Goal: Transaction & Acquisition: Book appointment/travel/reservation

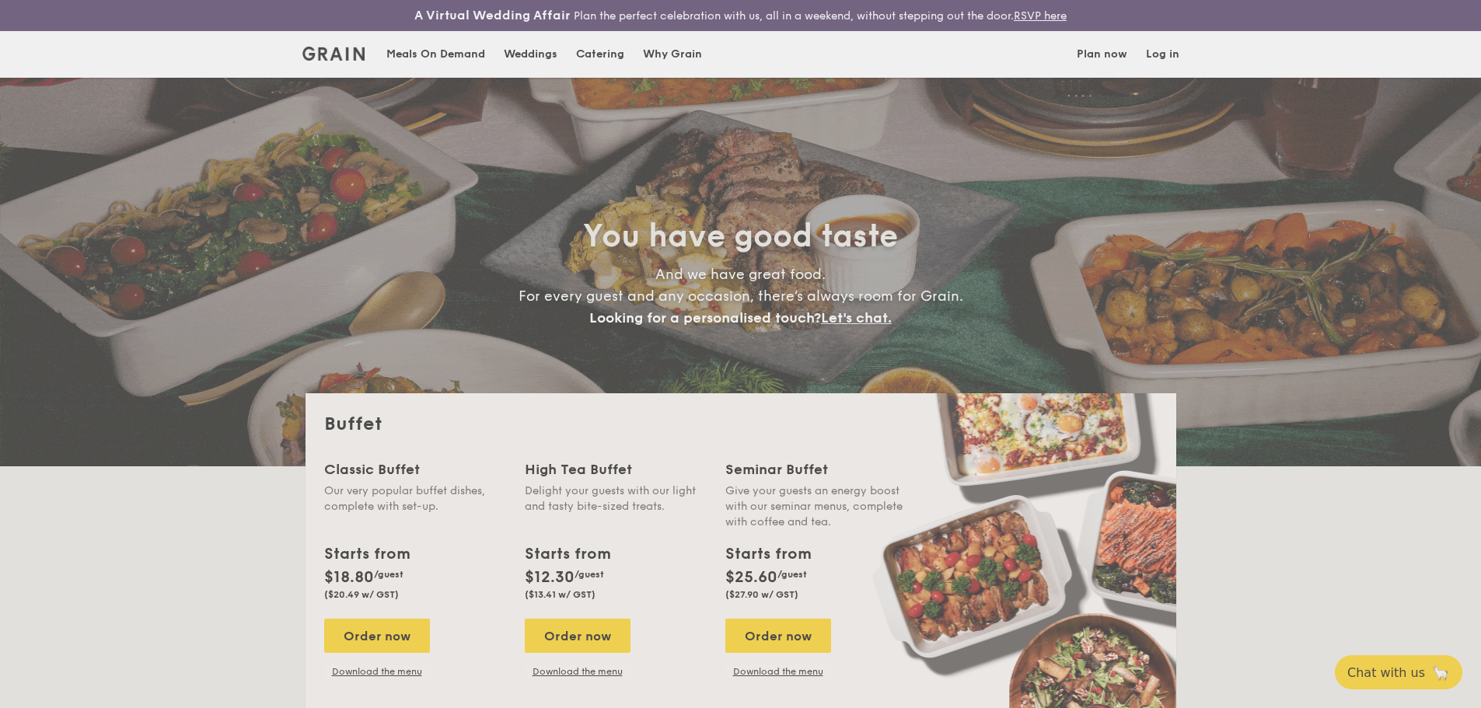
select select
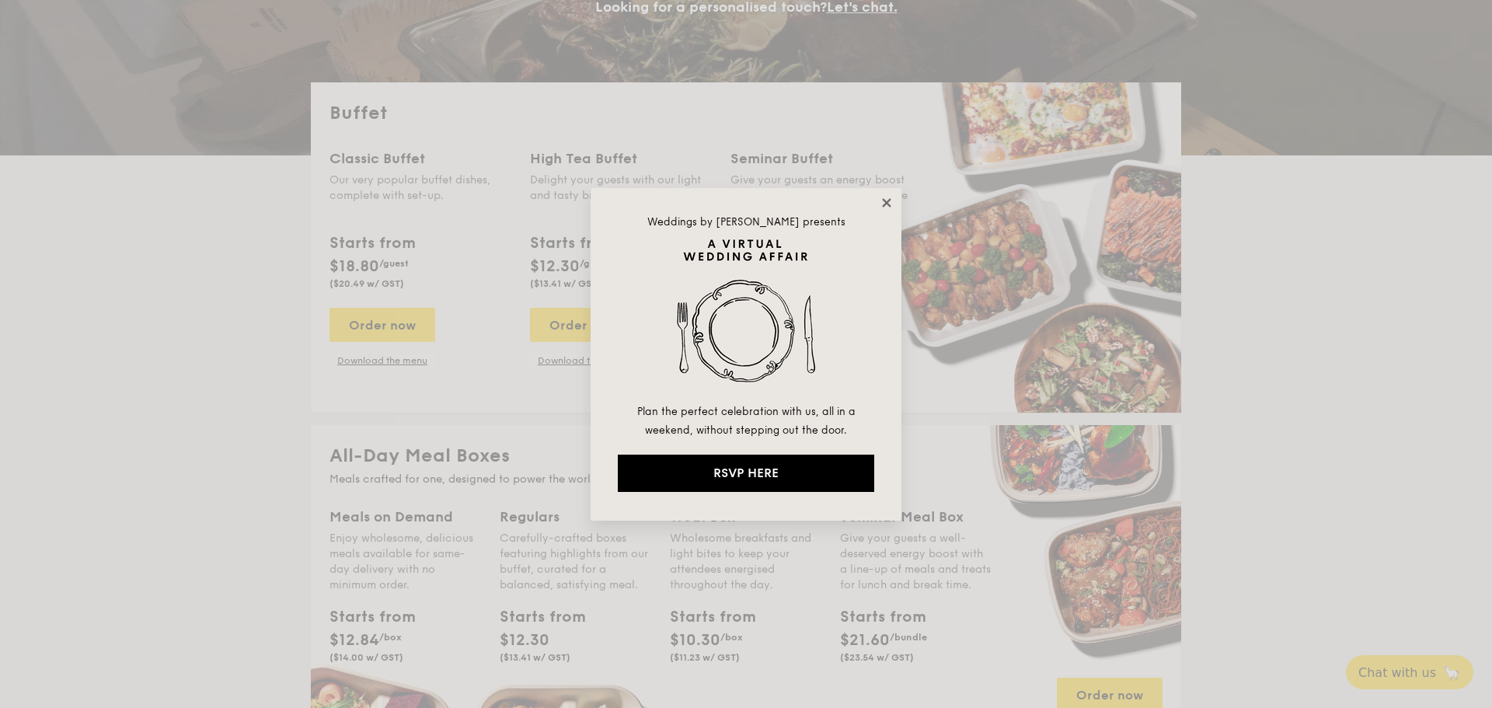
click at [884, 205] on icon at bounding box center [886, 202] width 9 height 9
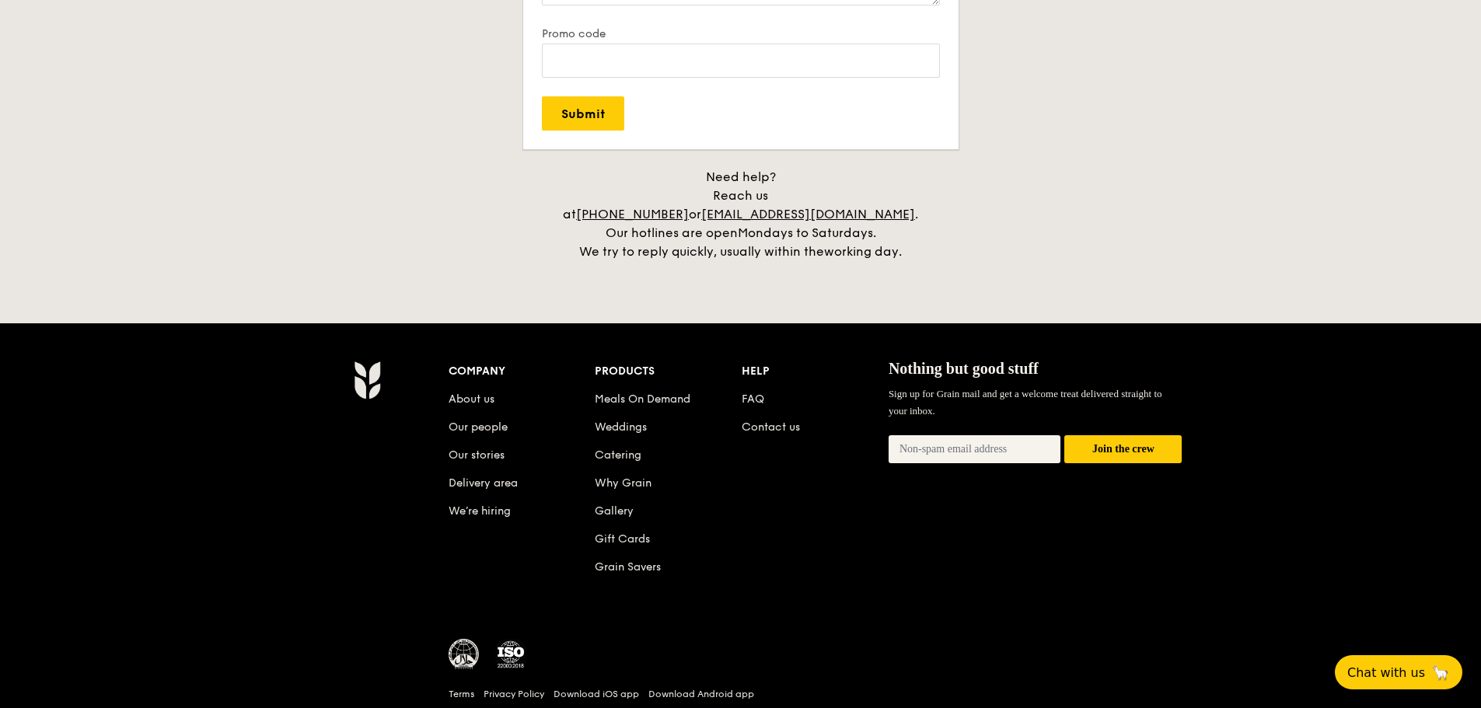
scroll to position [3223, 0]
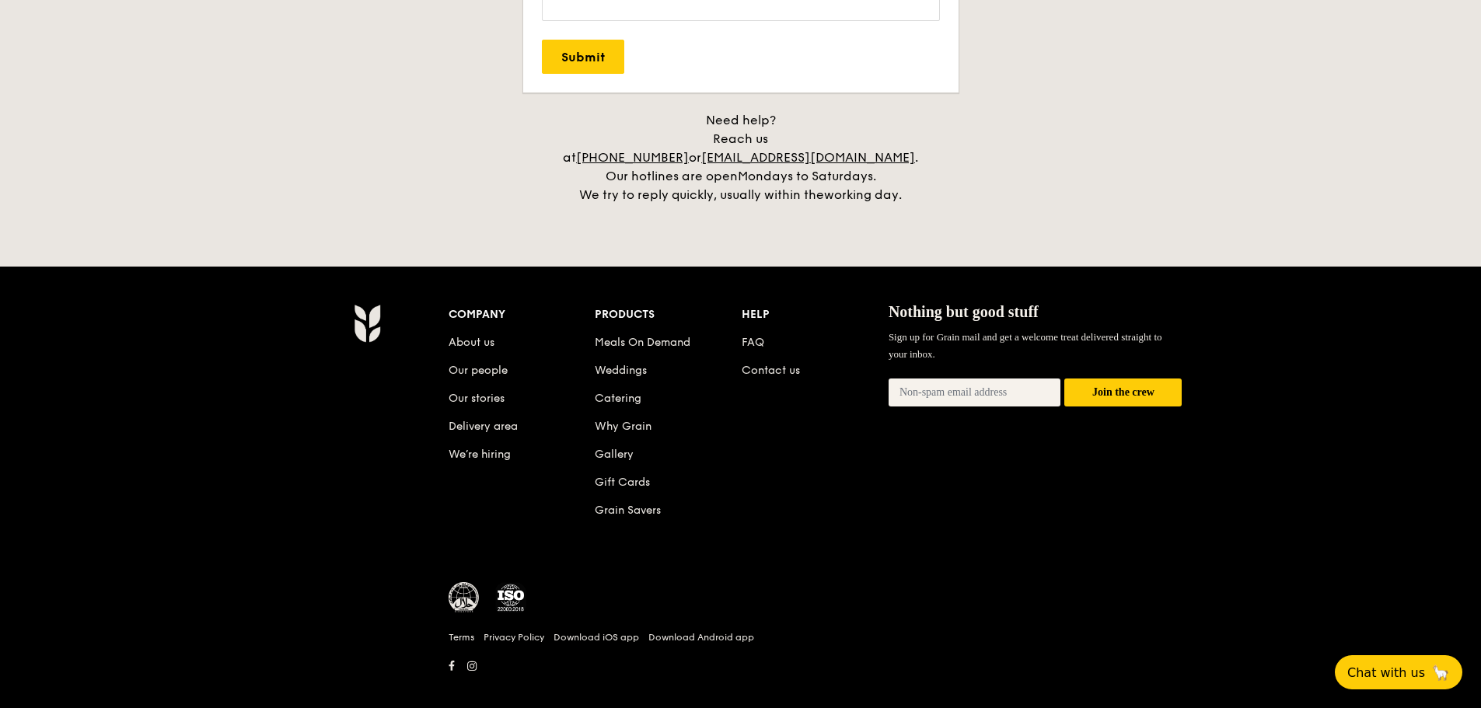
drag, startPoint x: 344, startPoint y: 281, endPoint x: 396, endPoint y: 365, distance: 99.8
click at [396, 365] on div "Company About us Our people Our stories Delivery area We’re hiring Products Mea…" at bounding box center [740, 497] width 1481 height 460
click at [389, 362] on div "Company About us Our people Our stories Delivery area We’re hiring Products Mea…" at bounding box center [740, 496] width 895 height 385
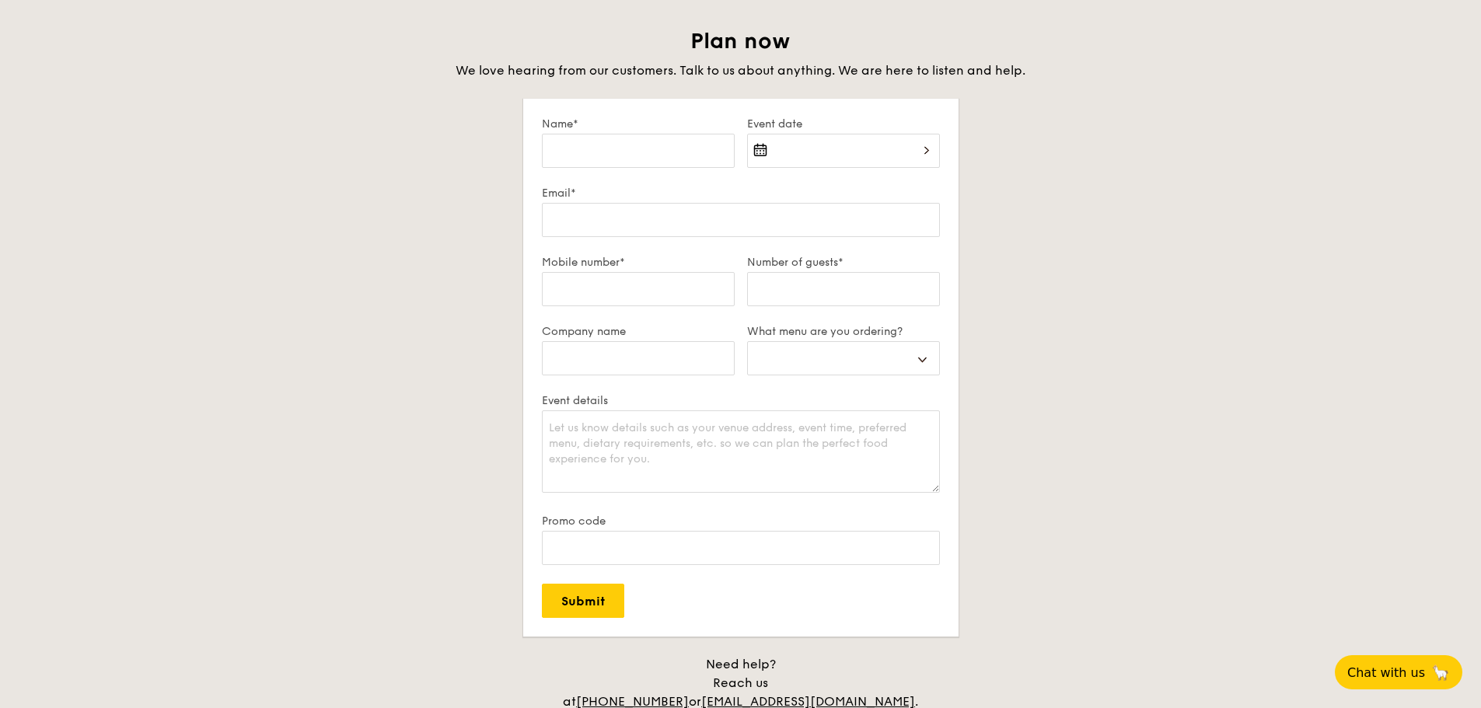
scroll to position [3068, 0]
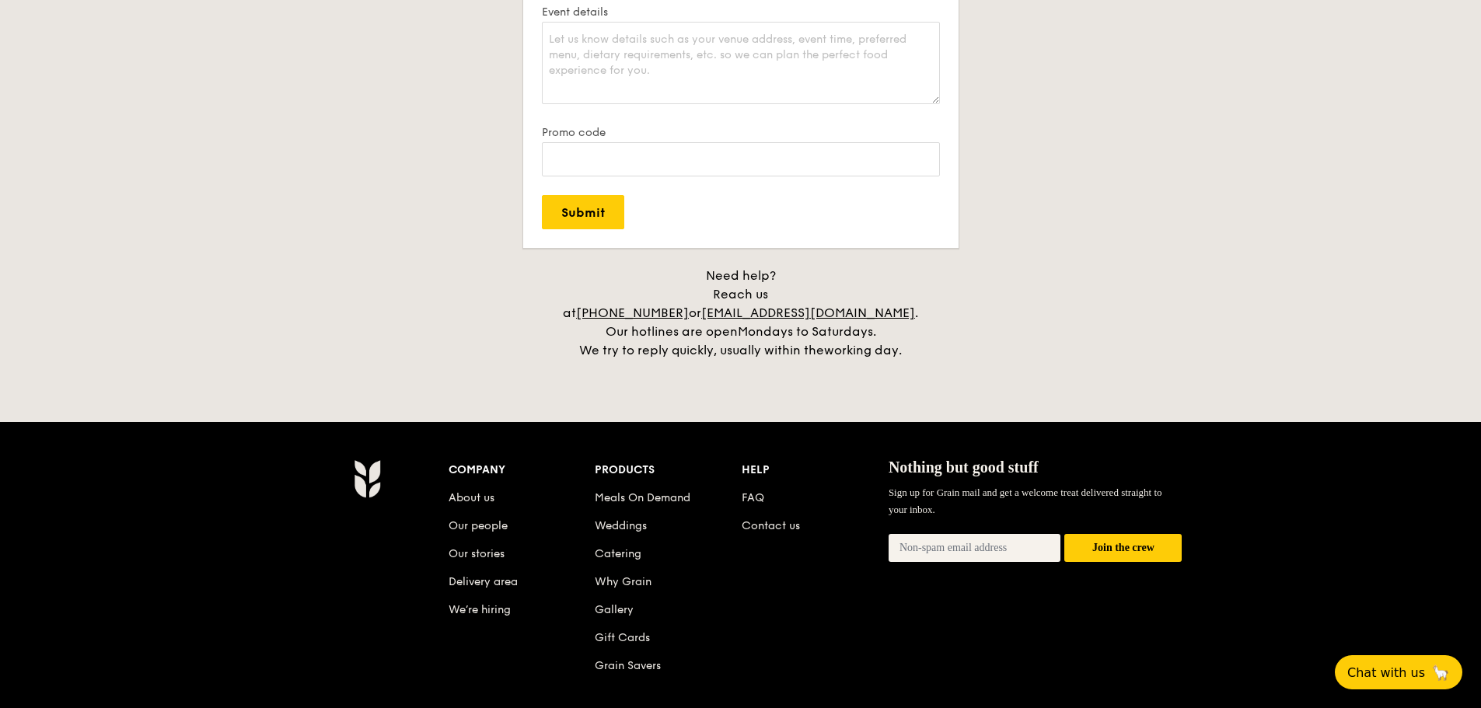
drag, startPoint x: 337, startPoint y: 429, endPoint x: 378, endPoint y: 524, distance: 103.4
click at [378, 524] on div "Company About us Our people Our stories Delivery area We’re hiring Products Mea…" at bounding box center [740, 652] width 1481 height 460
click at [412, 435] on div "Company About us Our people Our stories Delivery area We’re hiring Products Mea…" at bounding box center [740, 652] width 1481 height 460
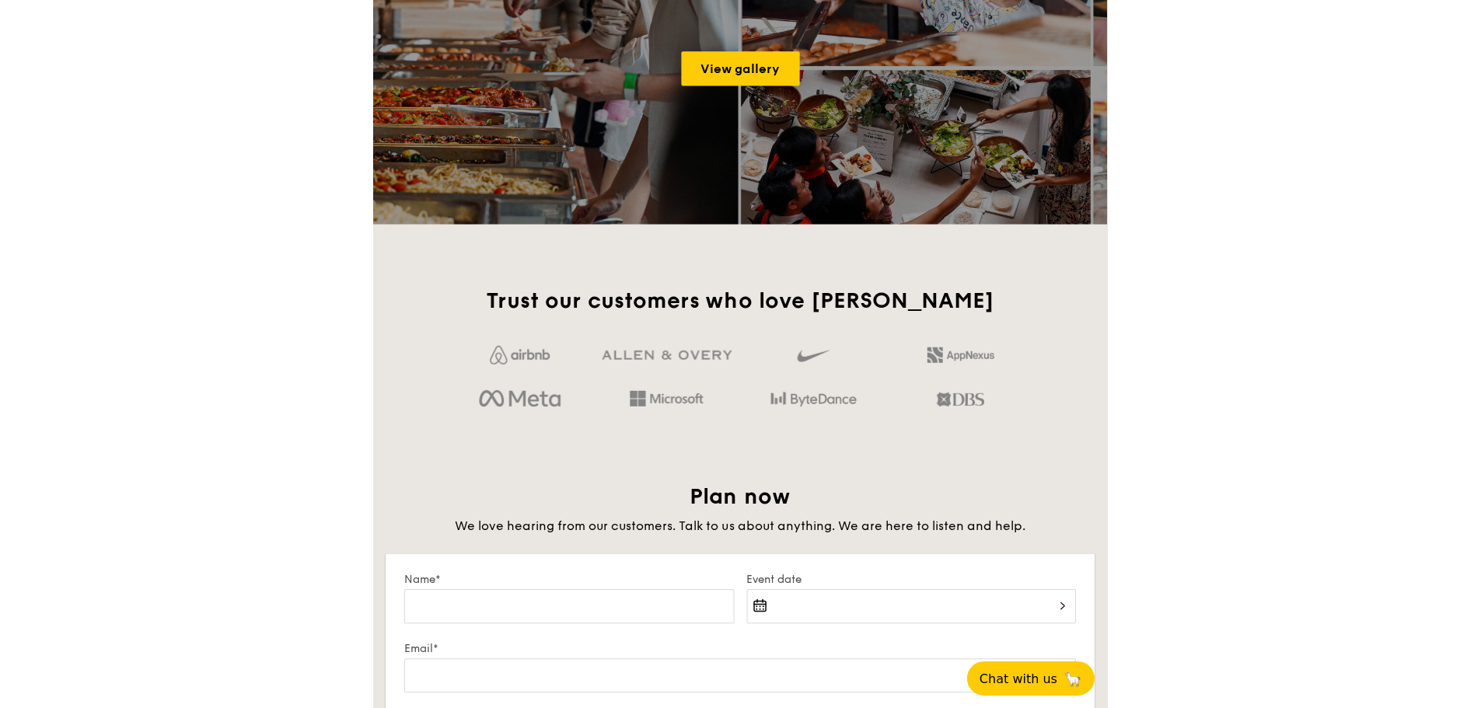
scroll to position [1841, 0]
